Goal: Task Accomplishment & Management: Manage account settings

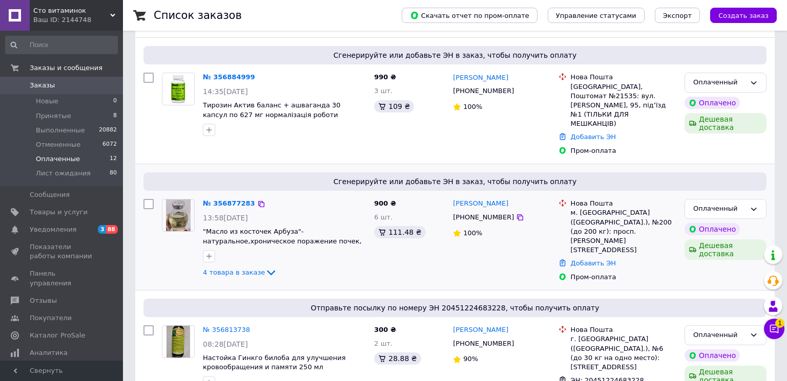
scroll to position [166, 0]
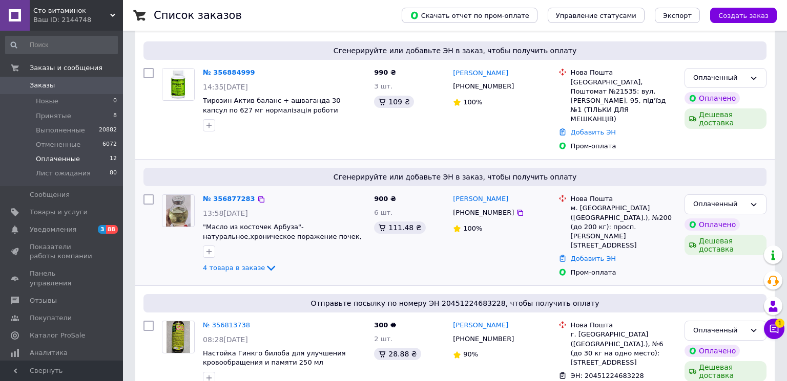
click at [222, 194] on div "№ 356877283" at bounding box center [229, 200] width 54 height 12
click at [223, 72] on link "№ 356884999" at bounding box center [229, 73] width 52 height 8
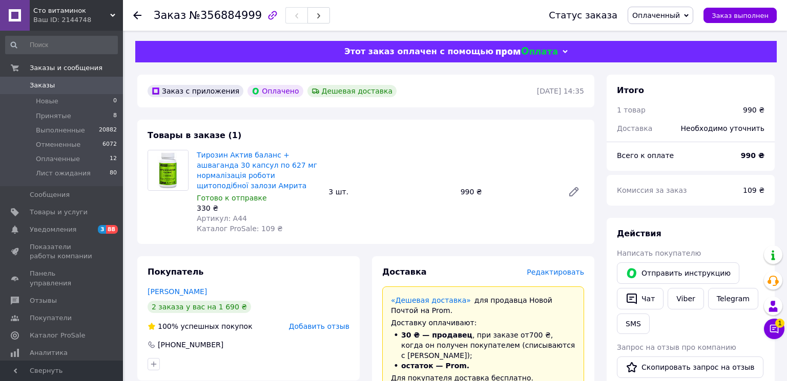
click at [45, 88] on span "Заказы" at bounding box center [42, 85] width 25 height 9
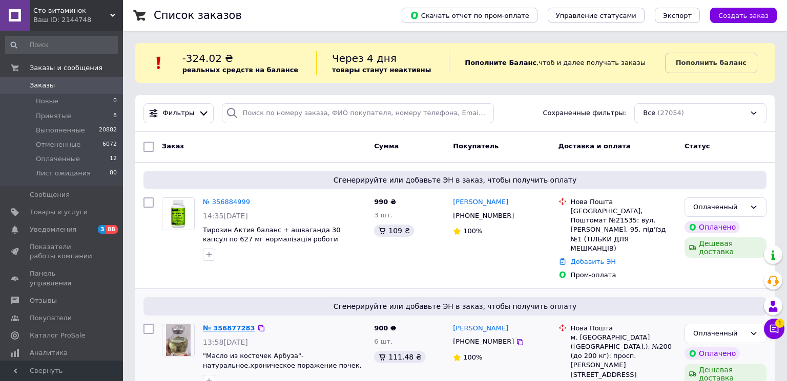
click at [219, 325] on link "№ 356877283" at bounding box center [229, 329] width 52 height 8
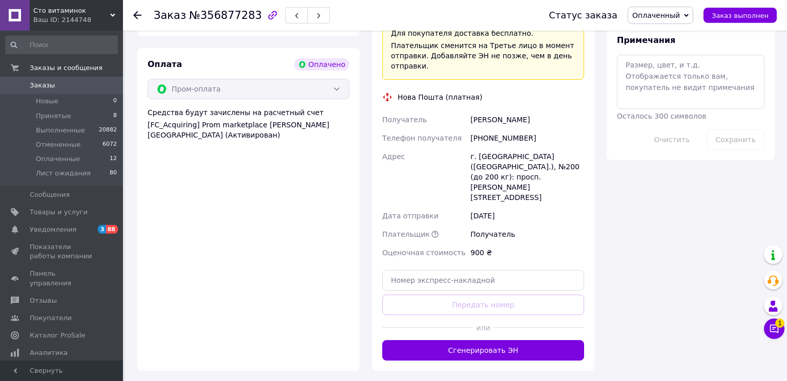
scroll to position [664, 0]
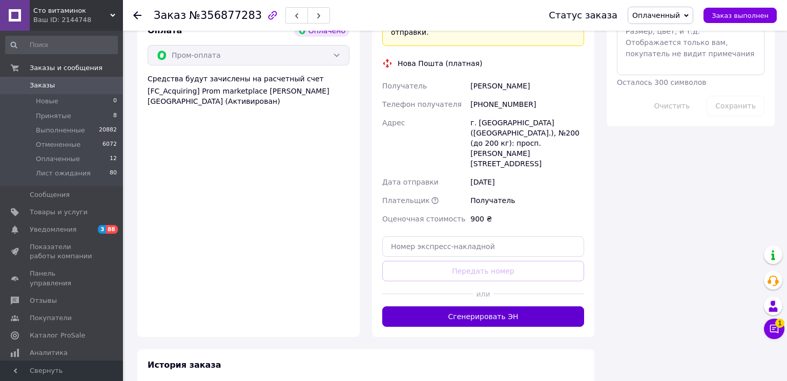
click at [483, 307] on button "Сгенерировать ЭН" at bounding box center [483, 317] width 202 height 20
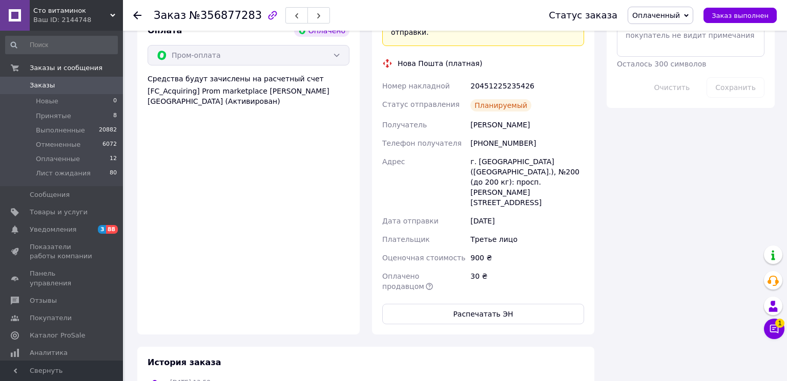
click at [38, 84] on span "Заказы" at bounding box center [42, 85] width 25 height 9
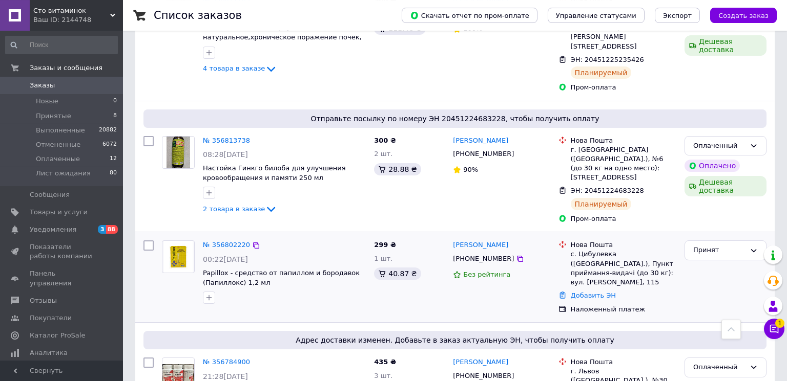
scroll to position [332, 0]
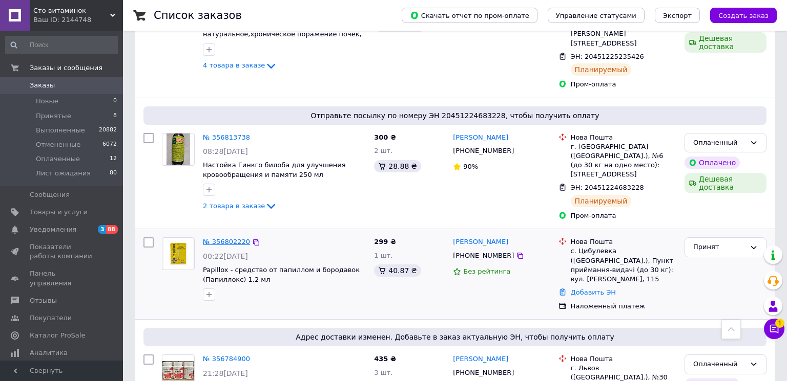
click at [234, 238] on link "№ 356802220" at bounding box center [226, 242] width 47 height 8
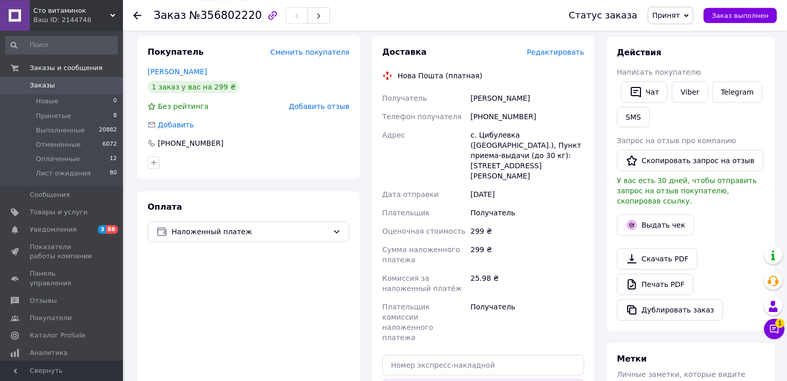
scroll to position [176, 0]
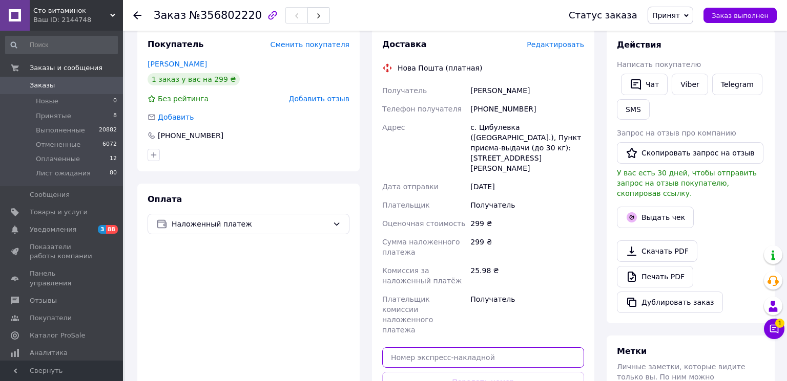
click at [403, 348] on input "text" at bounding box center [483, 358] width 202 height 20
paste input "20451224647878"
type input "20451224647878"
click at [512, 372] on button "Передать номер" at bounding box center [483, 382] width 202 height 20
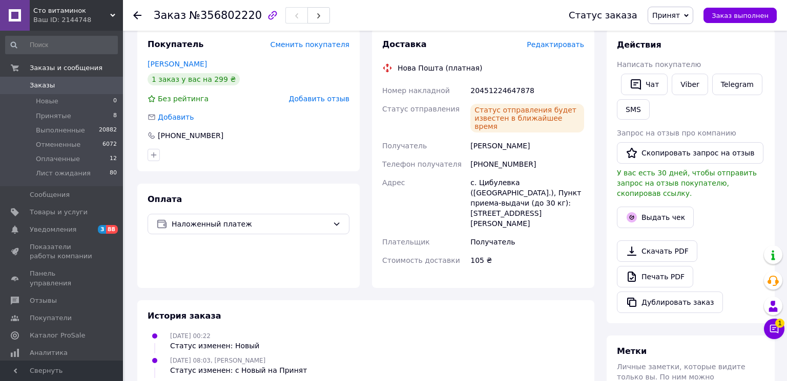
click at [42, 84] on span "Заказы" at bounding box center [42, 85] width 25 height 9
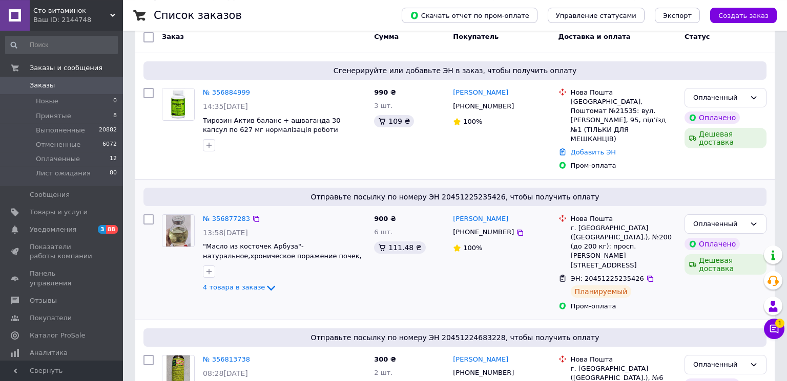
scroll to position [111, 0]
click at [207, 214] on link "№ 356877283" at bounding box center [226, 218] width 47 height 8
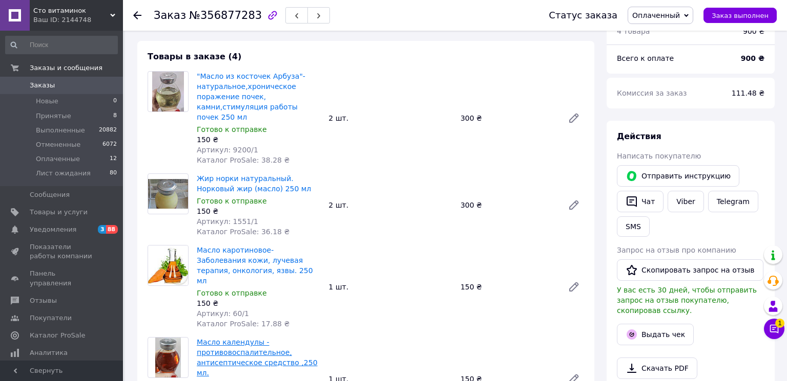
scroll to position [87, 0]
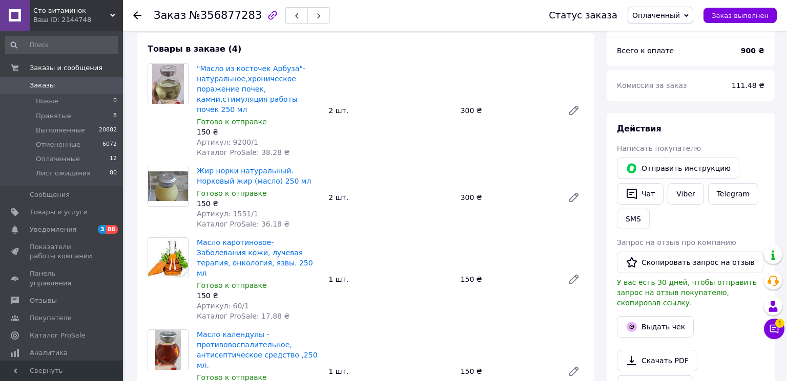
click at [33, 82] on span "Заказы" at bounding box center [42, 85] width 25 height 9
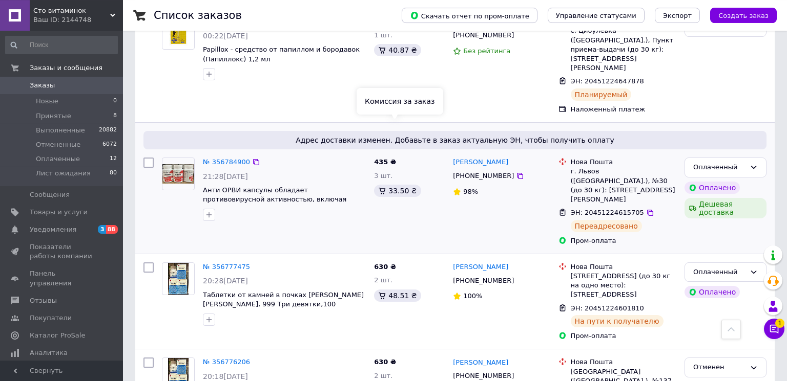
scroll to position [553, 0]
click at [46, 161] on span "Оплаченные" at bounding box center [58, 159] width 44 height 9
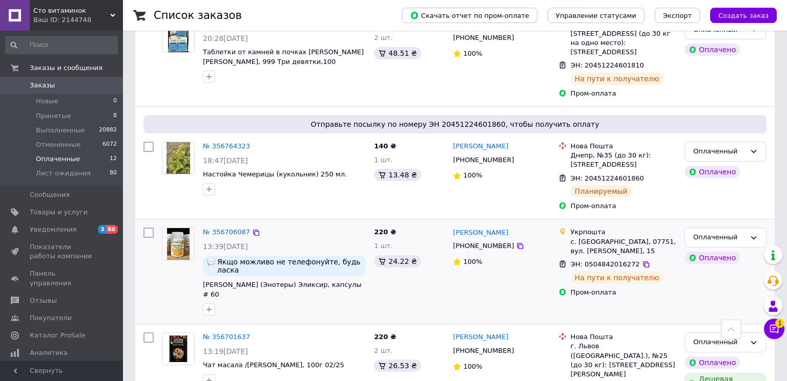
scroll to position [697, 0]
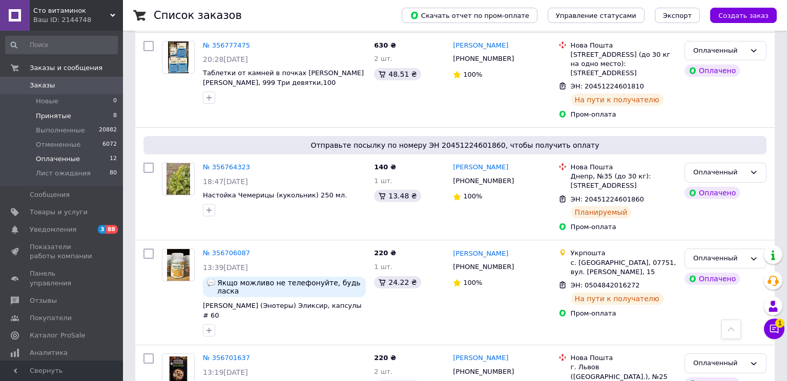
click at [43, 119] on span "Принятые" at bounding box center [53, 116] width 35 height 9
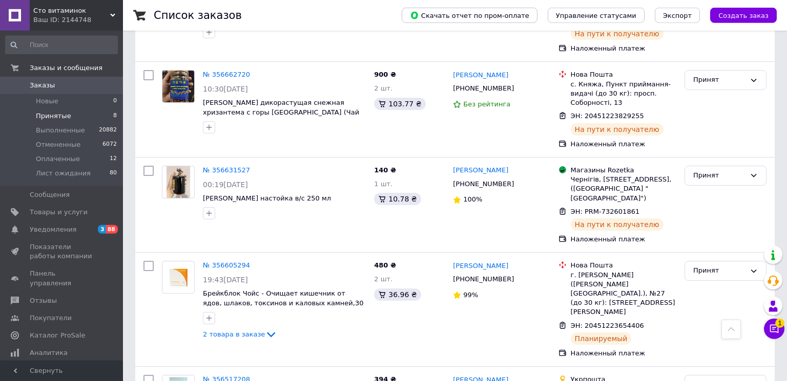
scroll to position [498, 0]
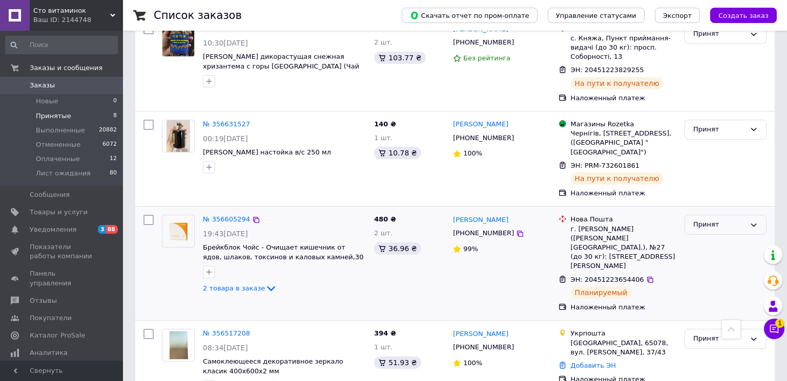
click at [714, 220] on div "Принят" at bounding box center [719, 225] width 52 height 11
click at [697, 256] on li "Отменен" at bounding box center [725, 265] width 81 height 19
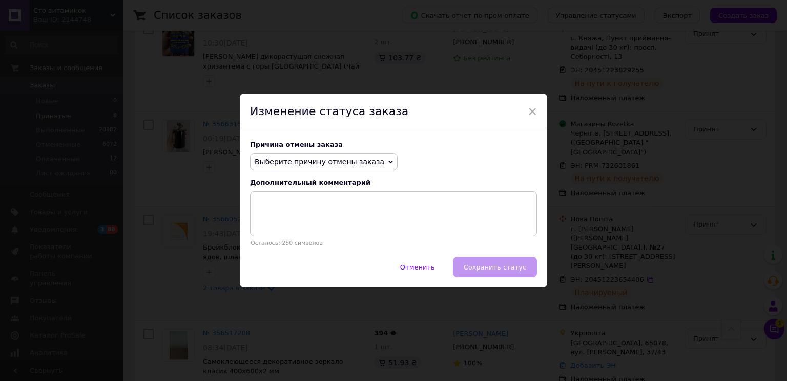
click at [284, 162] on span "Выберите причину отмены заказа" at bounding box center [320, 162] width 130 height 8
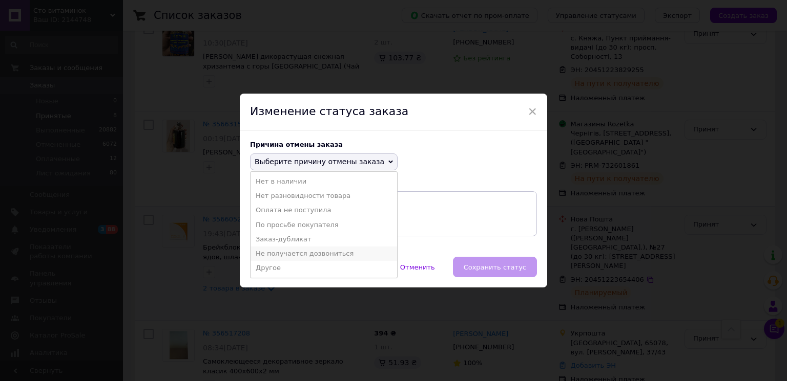
click at [290, 254] on li "Не получается дозвониться" at bounding box center [323, 254] width 146 height 14
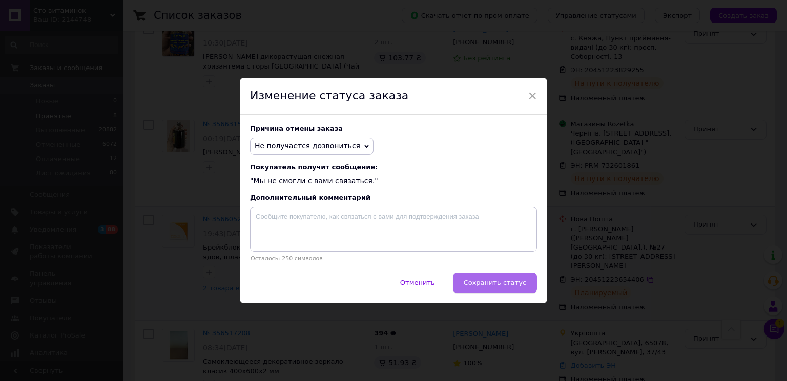
click at [490, 283] on span "Сохранить статус" at bounding box center [494, 283] width 62 height 8
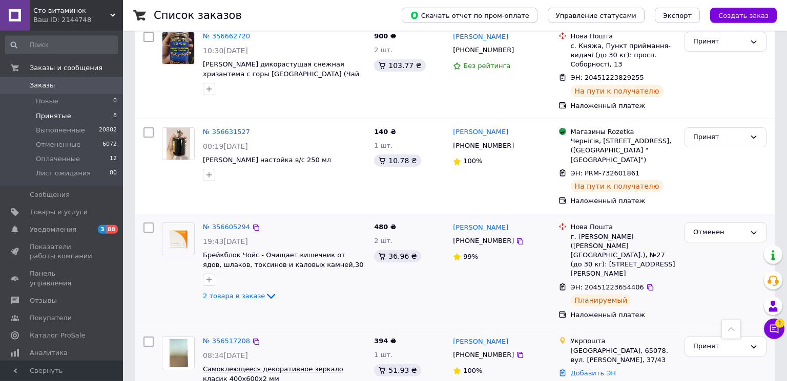
scroll to position [484, 0]
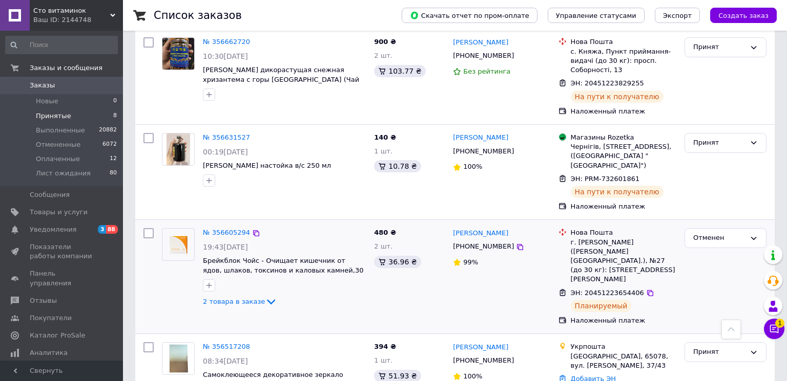
click at [37, 84] on span "Заказы" at bounding box center [42, 85] width 25 height 9
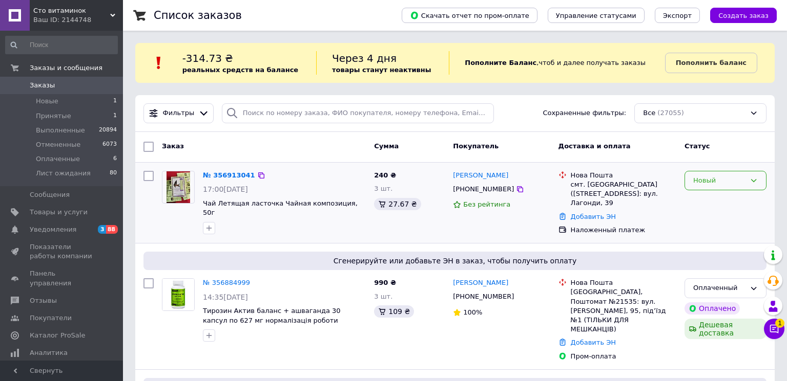
click at [705, 185] on div "Новый" at bounding box center [719, 181] width 52 height 11
click at [705, 199] on li "Принят" at bounding box center [725, 202] width 81 height 19
click at [216, 176] on link "№ 356913041" at bounding box center [226, 176] width 47 height 8
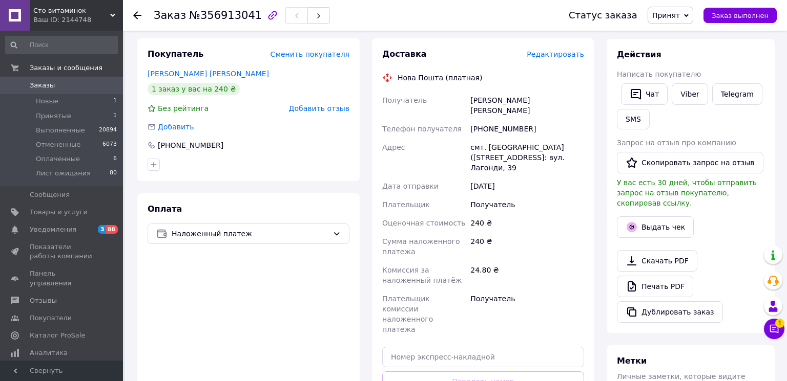
scroll to position [332, 0]
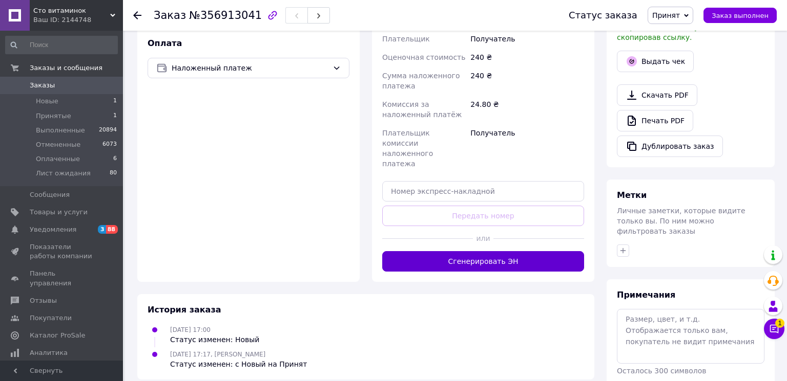
click at [503, 251] on button "Сгенерировать ЭН" at bounding box center [483, 261] width 202 height 20
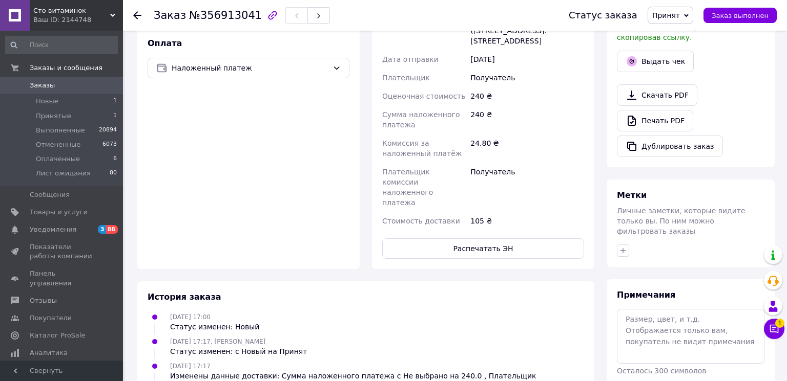
click at [54, 80] on link "Заказы 0" at bounding box center [61, 85] width 123 height 17
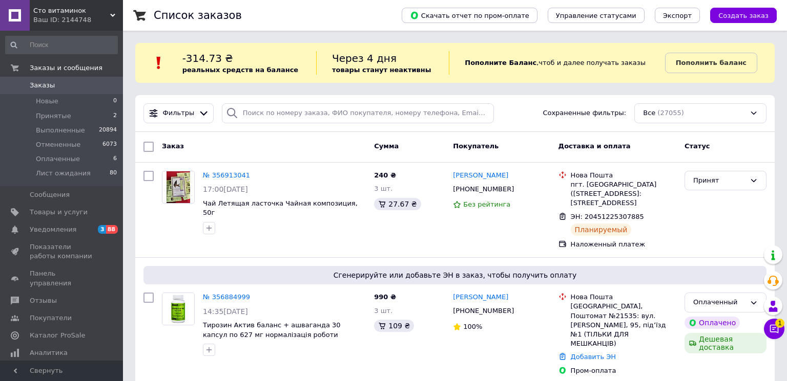
click at [43, 89] on span "Заказы" at bounding box center [42, 85] width 25 height 9
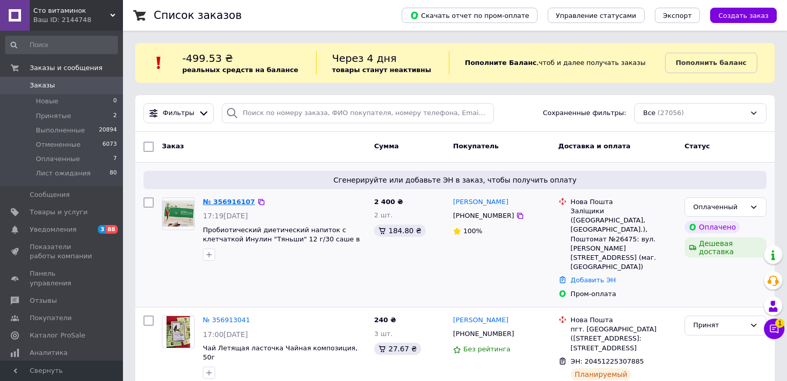
click at [211, 201] on link "№ 356916107" at bounding box center [229, 202] width 52 height 8
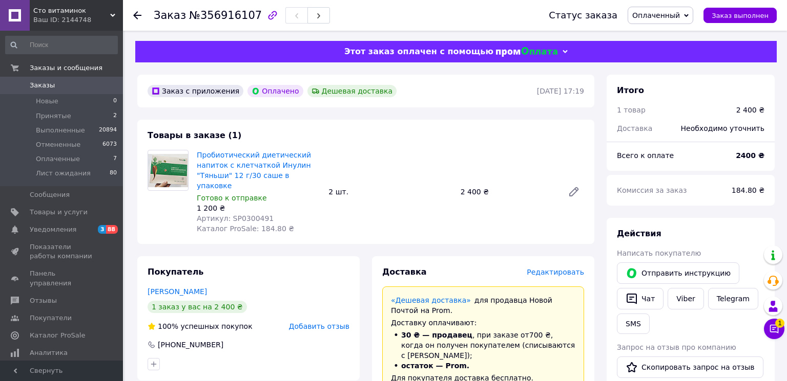
click at [50, 82] on span "Заказы" at bounding box center [42, 85] width 25 height 9
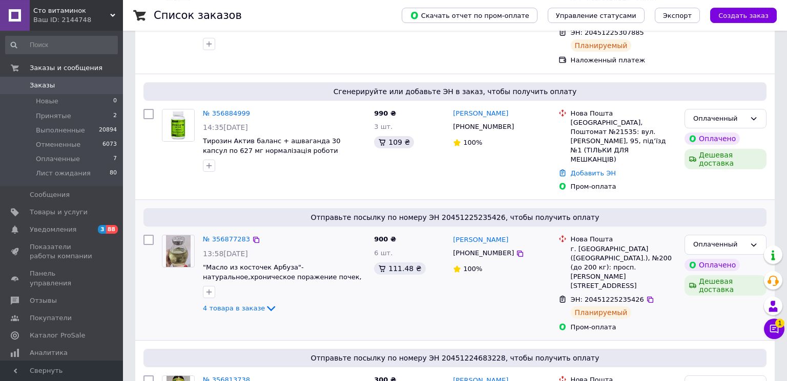
scroll to position [332, 0]
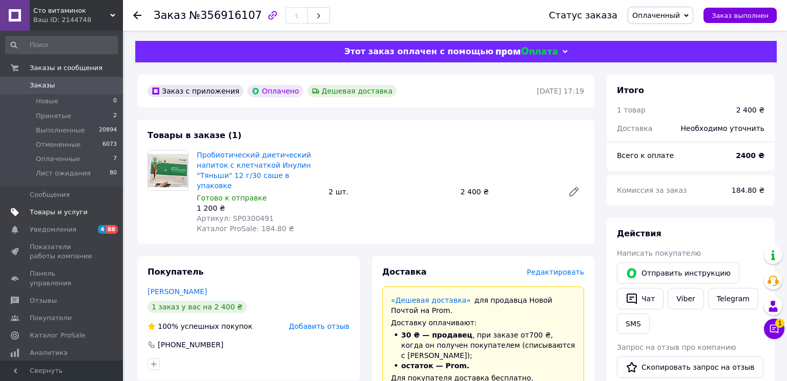
click at [55, 214] on span "Товары и услуги" at bounding box center [59, 212] width 58 height 9
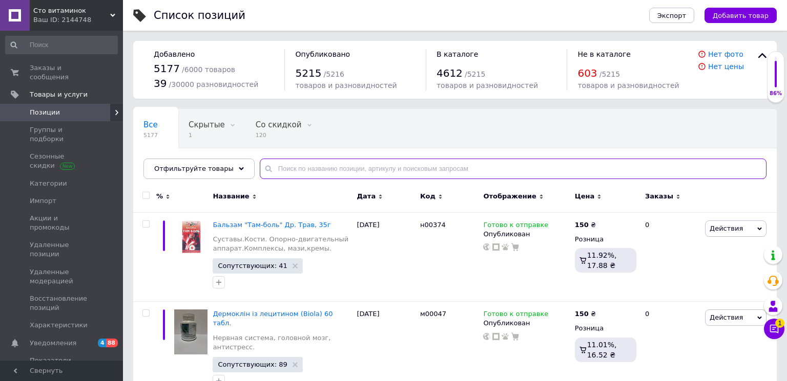
click at [271, 171] on input "text" at bounding box center [513, 169] width 506 height 20
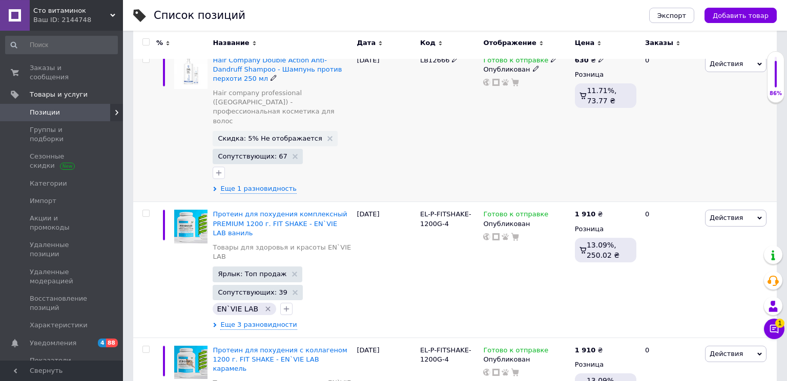
scroll to position [166, 0]
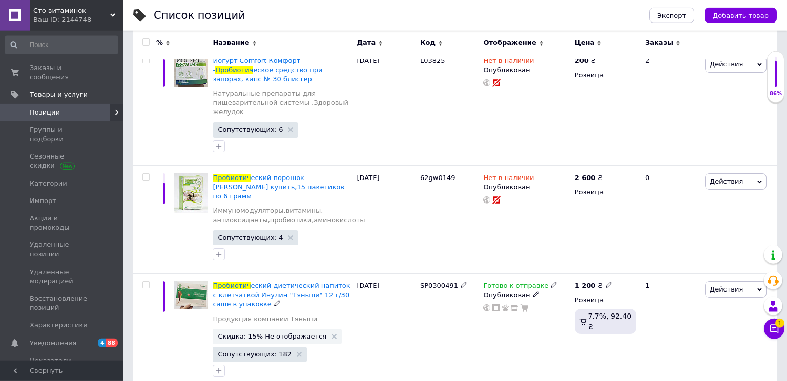
scroll to position [163, 0]
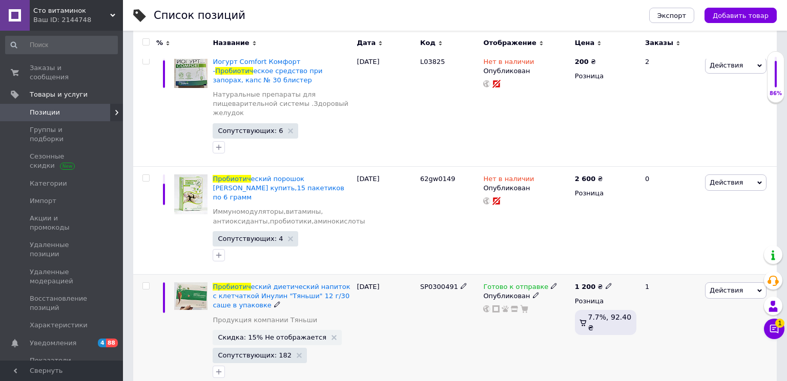
type input "пробиотич"
click at [497, 283] on span "Готово к отправке" at bounding box center [515, 288] width 65 height 11
click at [574, 303] on li "Нет в наличии" at bounding box center [606, 310] width 97 height 14
click at [481, 322] on div "Готово к отправке Наличие Нет в наличии В наличии Под заказ Готово к отправке О…" at bounding box center [525, 332] width 91 height 117
click at [41, 68] on span "Заказы и сообщения" at bounding box center [62, 72] width 65 height 18
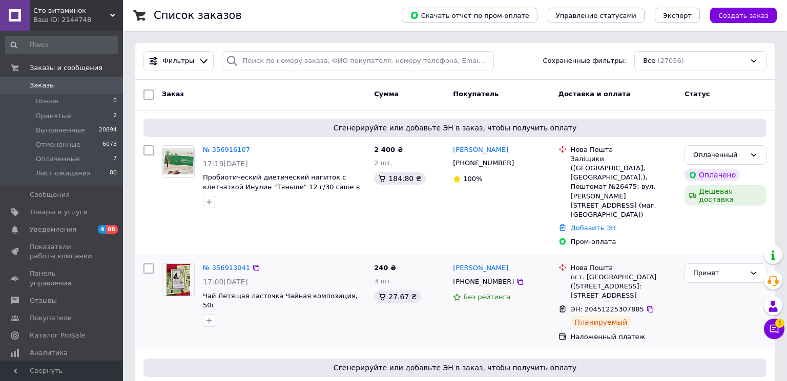
scroll to position [55, 0]
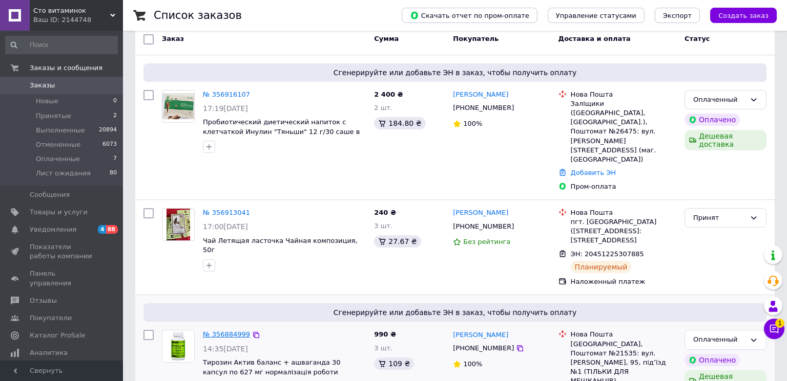
click at [220, 331] on link "№ 356884999" at bounding box center [226, 335] width 47 height 8
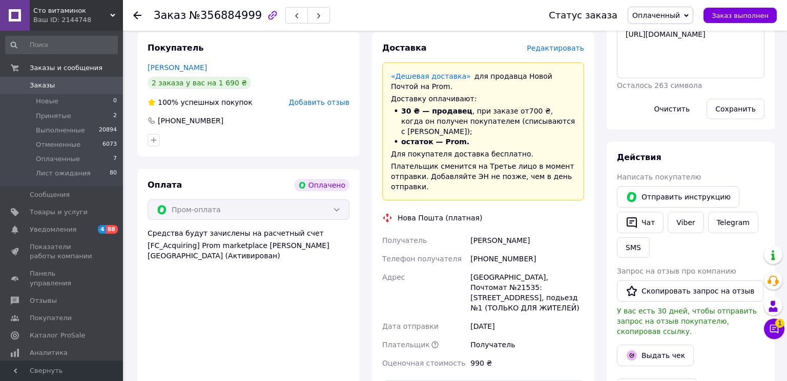
scroll to position [390, 0]
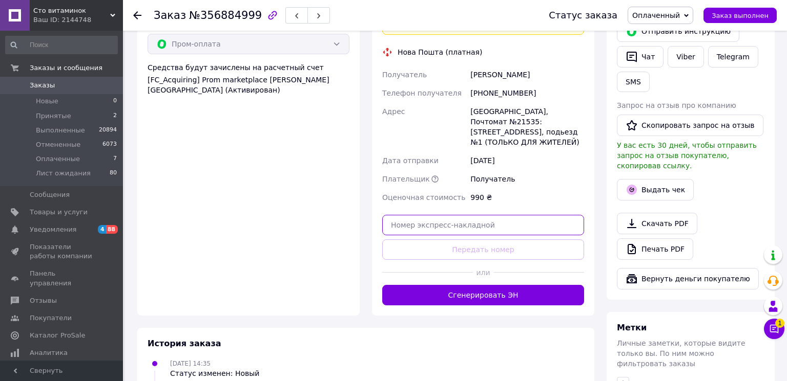
click at [405, 215] on input "text" at bounding box center [483, 225] width 202 height 20
paste input "59001432967327"
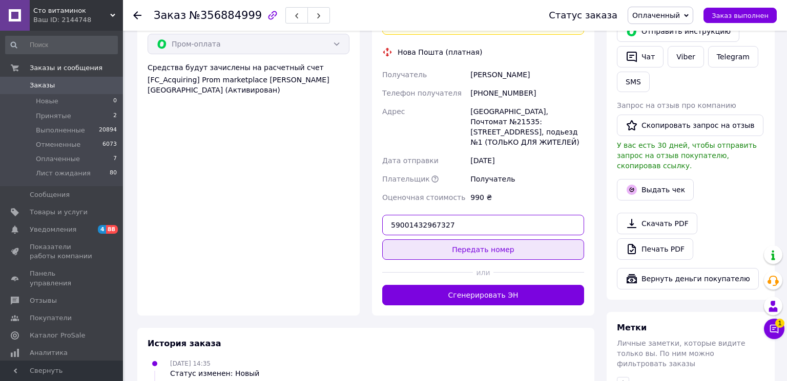
type input "59001432967327"
click at [514, 240] on button "Передать номер" at bounding box center [483, 250] width 202 height 20
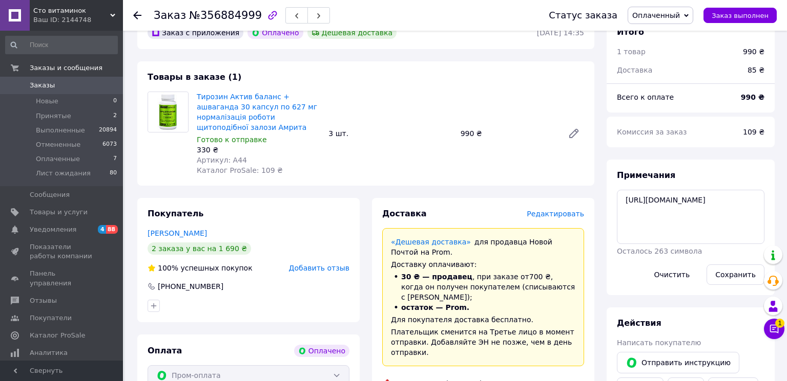
scroll to position [0, 0]
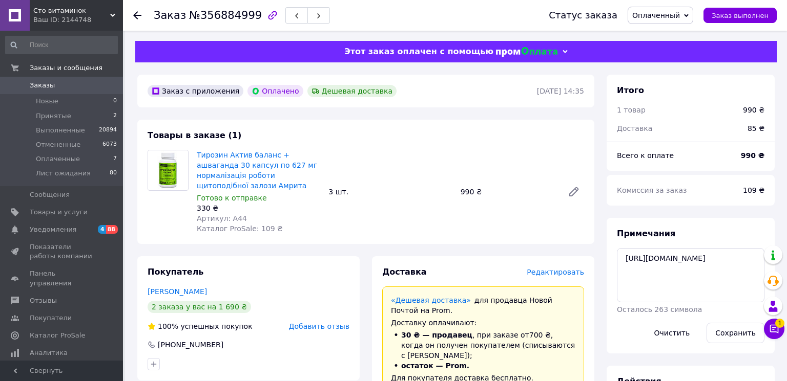
click at [41, 85] on span "Заказы" at bounding box center [42, 85] width 25 height 9
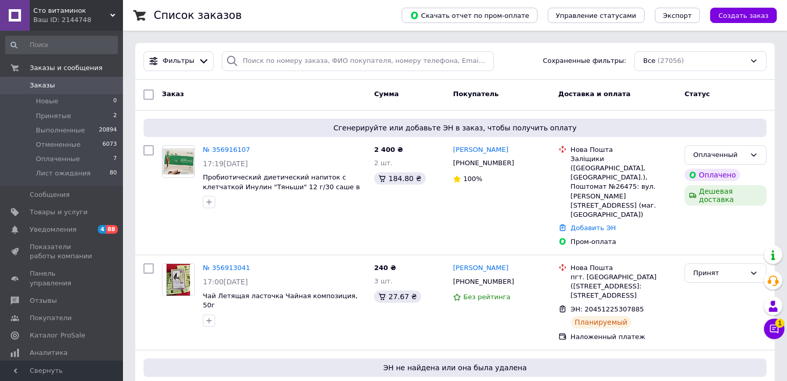
click at [41, 87] on span "Заказы" at bounding box center [42, 85] width 25 height 9
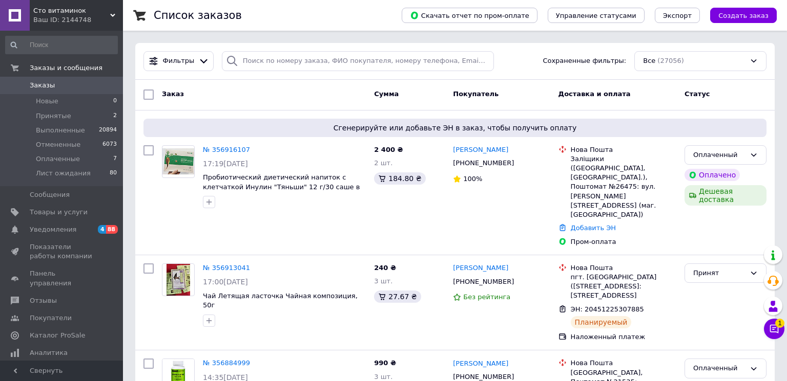
click at [45, 228] on span "Уведомления" at bounding box center [53, 229] width 47 height 9
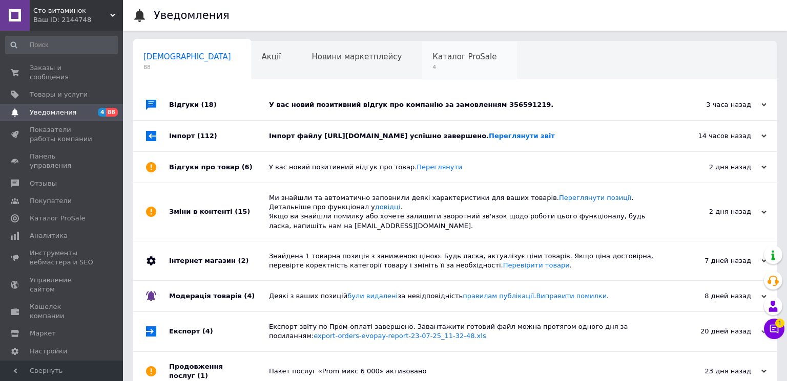
click at [432, 65] on span "4" at bounding box center [464, 67] width 64 height 8
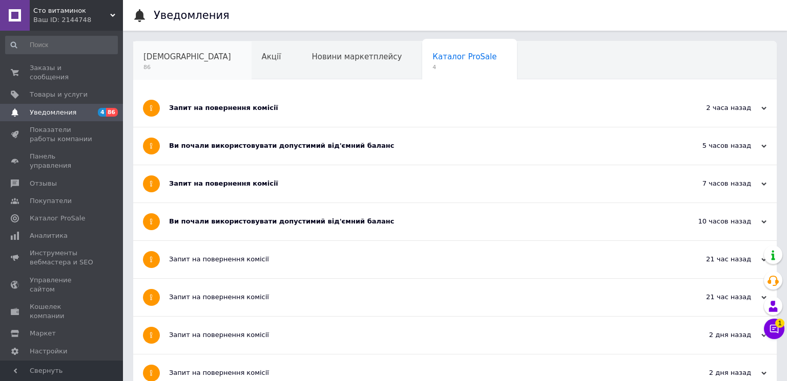
click at [147, 65] on span "86" at bounding box center [187, 67] width 88 height 8
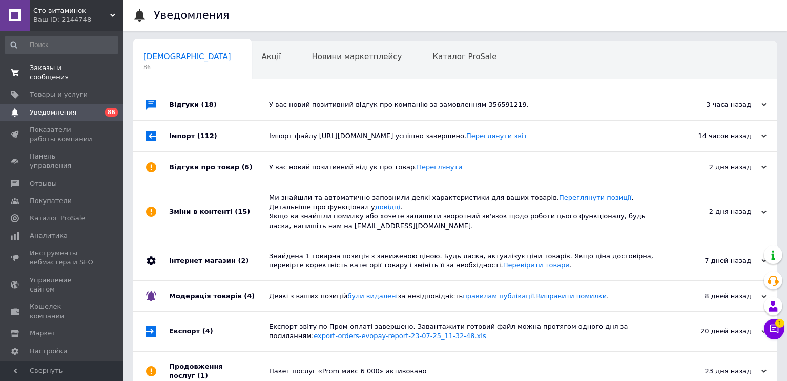
click at [48, 67] on span "Заказы и сообщения" at bounding box center [62, 72] width 65 height 18
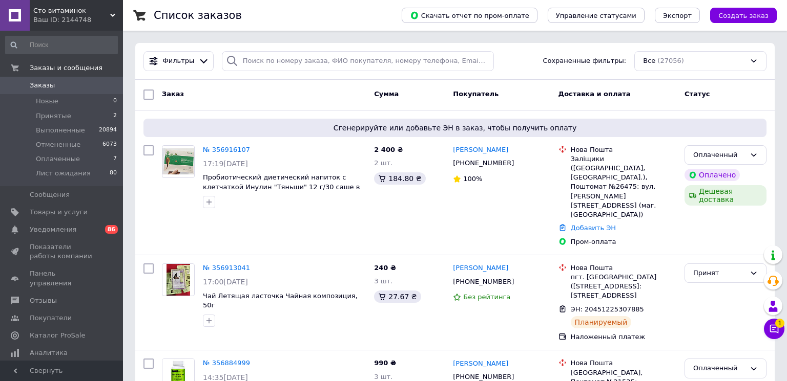
click at [39, 81] on link "Заказы 0" at bounding box center [61, 85] width 123 height 17
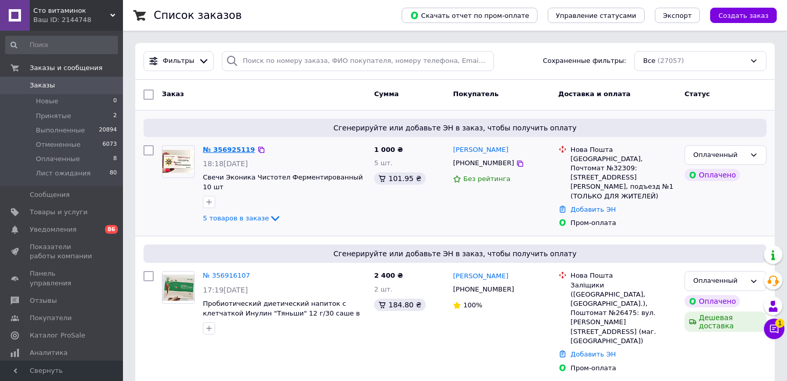
click at [236, 149] on link "№ 356925119" at bounding box center [229, 150] width 52 height 8
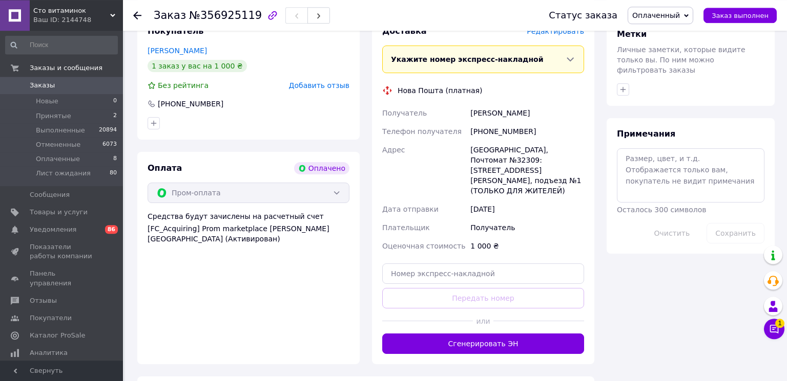
scroll to position [612, 0]
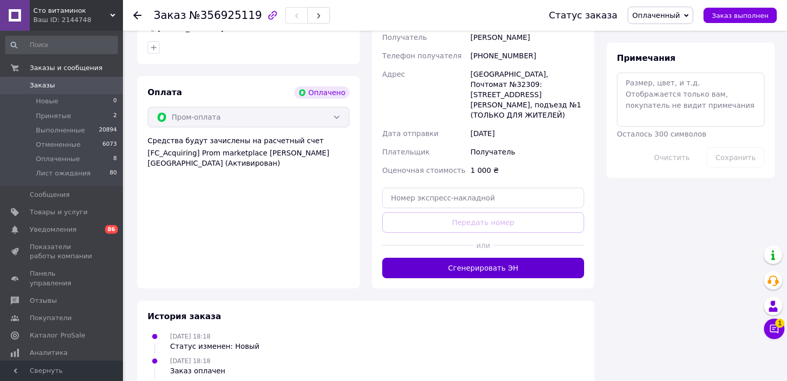
click at [478, 258] on button "Сгенерировать ЭН" at bounding box center [483, 268] width 202 height 20
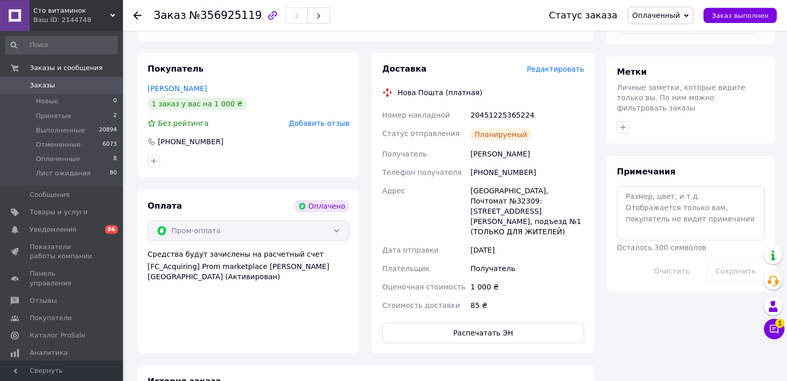
scroll to position [509, 0]
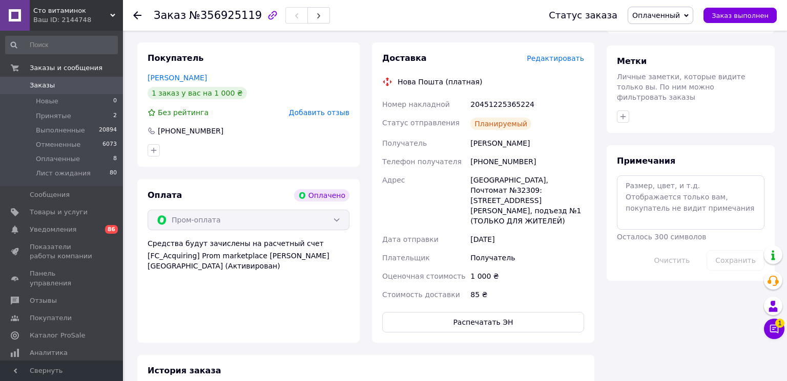
click at [52, 90] on span "Заказы" at bounding box center [62, 85] width 65 height 9
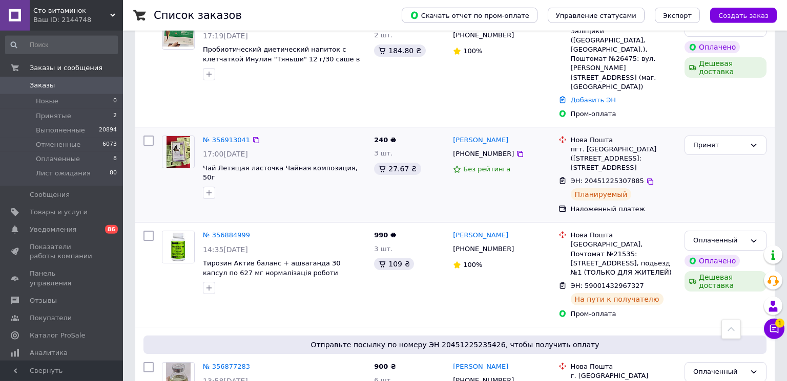
scroll to position [277, 0]
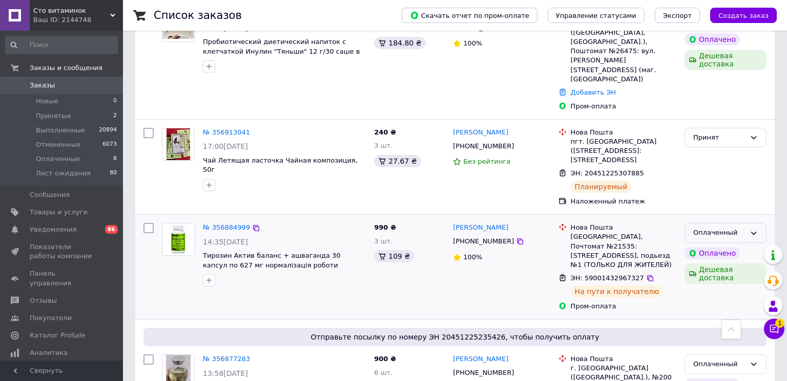
click at [754, 229] on icon at bounding box center [753, 233] width 8 height 8
click at [701, 264] on li "Выполнен" at bounding box center [725, 273] width 81 height 19
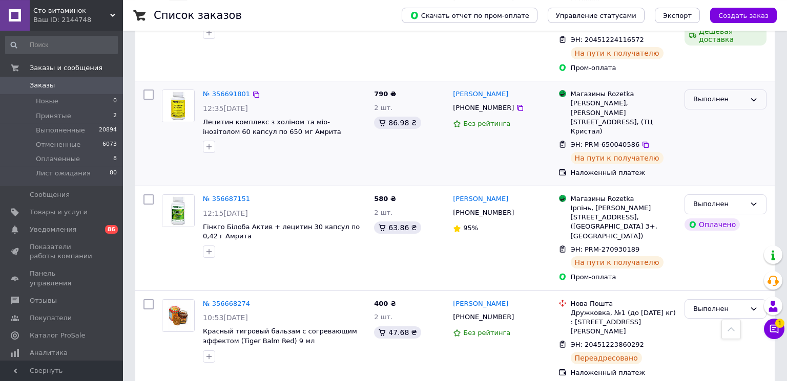
scroll to position [1659, 0]
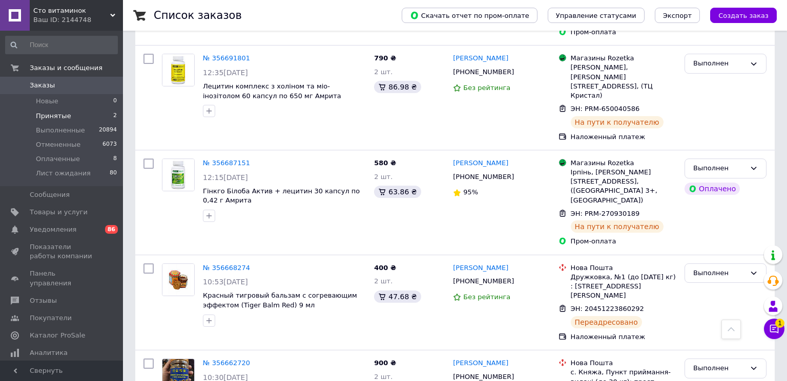
click at [48, 117] on span "Принятые" at bounding box center [53, 116] width 35 height 9
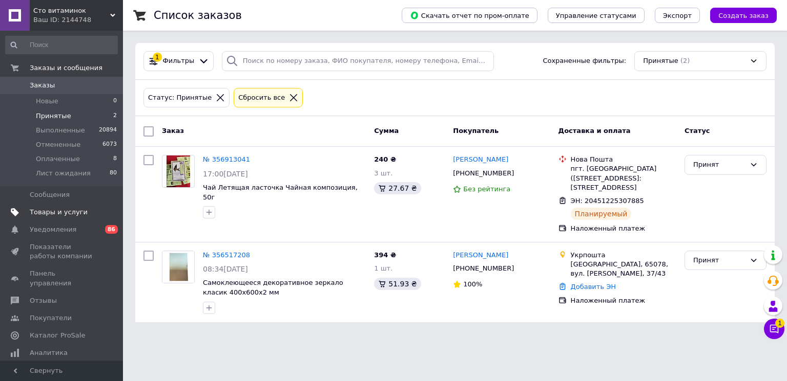
click at [40, 214] on span "Товары и услуги" at bounding box center [59, 212] width 58 height 9
